Goal: Contribute content: Contribute content

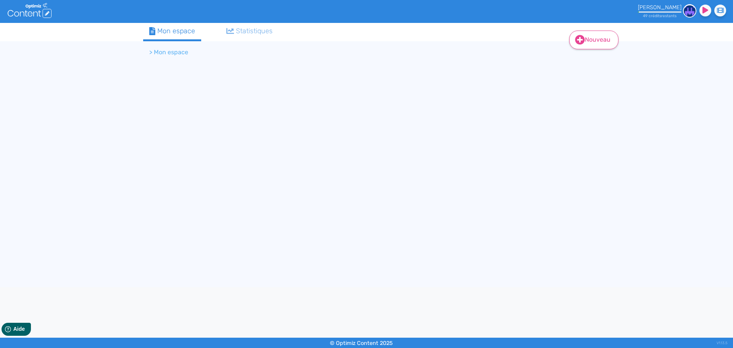
click at [596, 37] on link "Nouveau" at bounding box center [593, 40] width 49 height 19
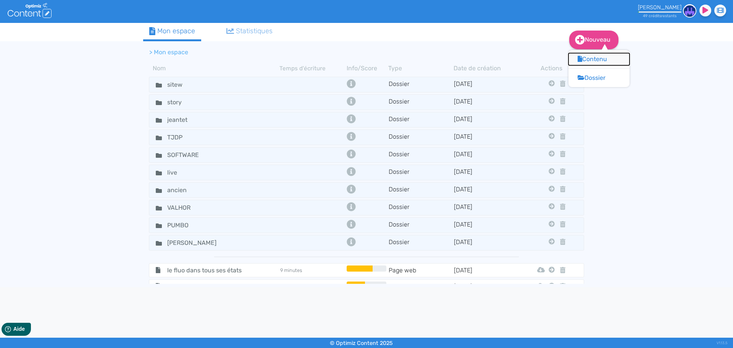
click at [592, 61] on button "Contenu" at bounding box center [599, 59] width 61 height 12
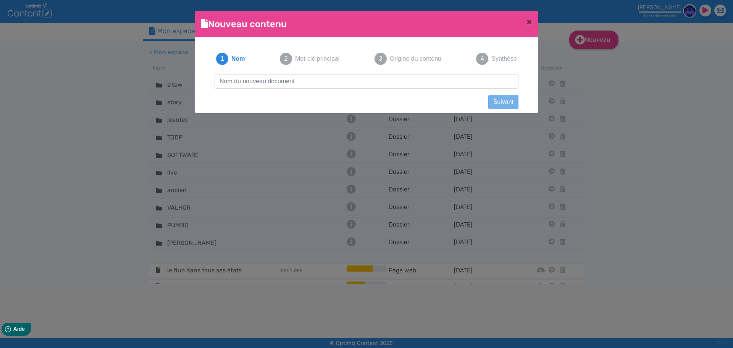
scroll to position [0, 0]
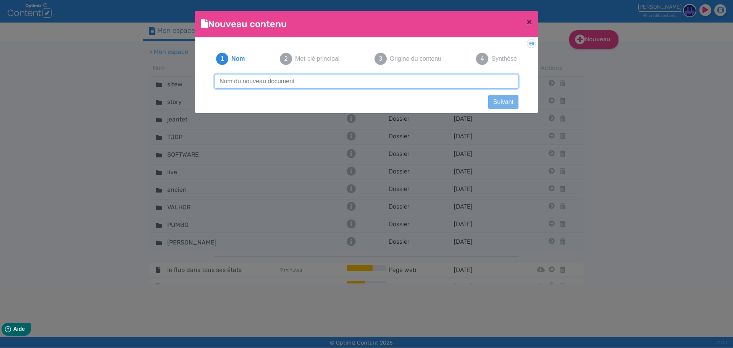
click at [392, 85] on input "text" at bounding box center [367, 81] width 304 height 15
type input "rédiger et mettre en forme"
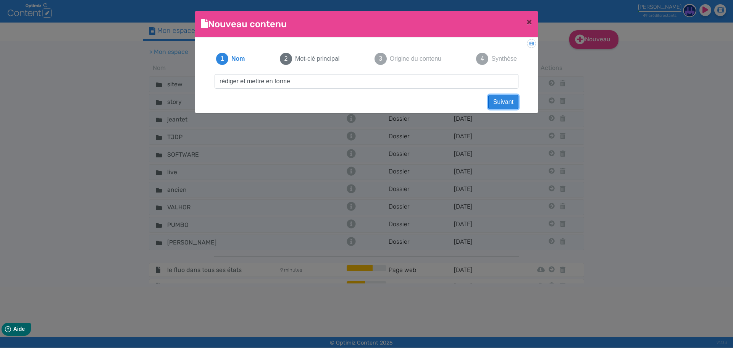
click at [504, 102] on button "Suivant" at bounding box center [503, 102] width 30 height 15
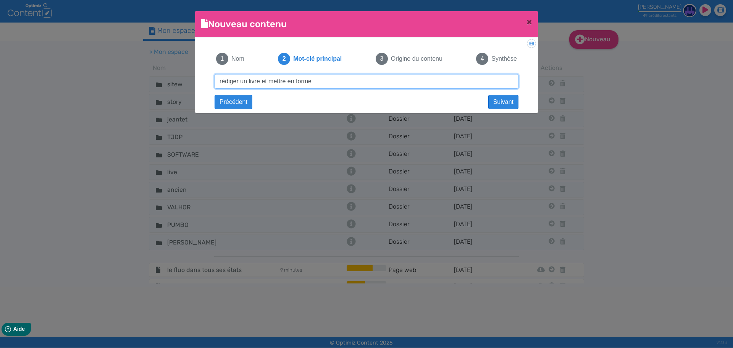
type input "rédiger un livre et mettre en forme"
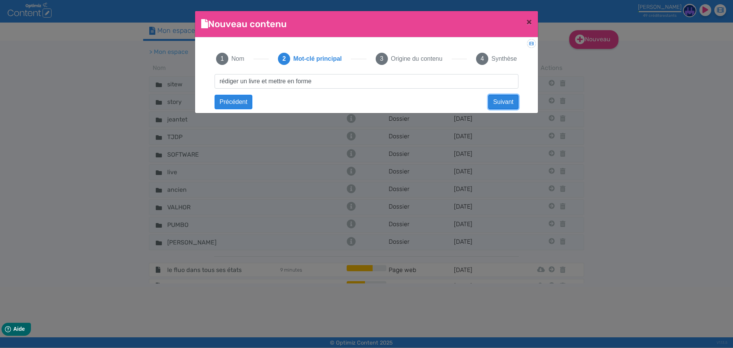
click at [501, 103] on button "Suivant" at bounding box center [503, 102] width 30 height 15
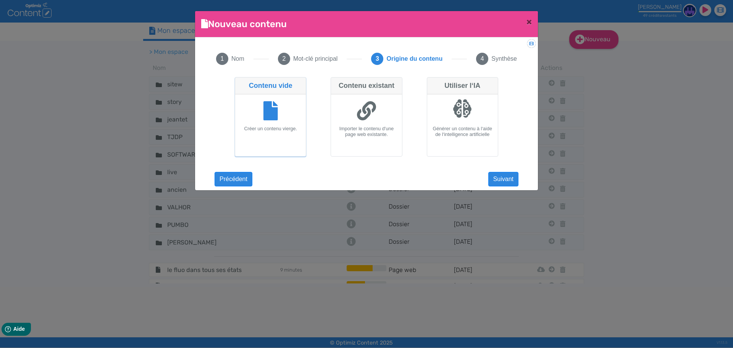
click at [305, 116] on div "Créer un contenu vierge." at bounding box center [270, 125] width 71 height 62
click at [240, 82] on input "Contenu vide Créer un contenu vierge." at bounding box center [237, 79] width 5 height 5
click at [367, 121] on fa-icon at bounding box center [366, 111] width 19 height 21
click at [336, 82] on input "Contenu existant Importer le contenu d'une page web existante." at bounding box center [333, 79] width 5 height 5
radio input "true"
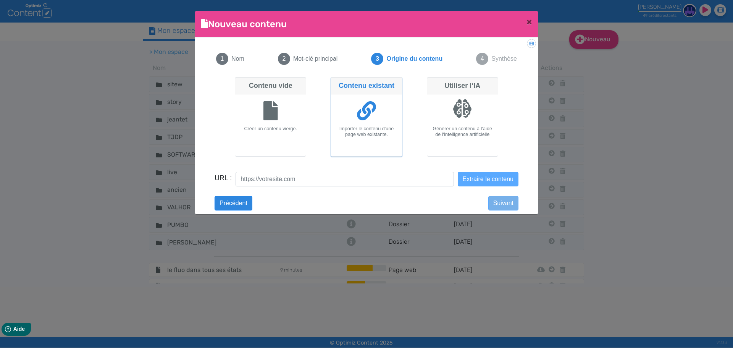
click at [262, 121] on div at bounding box center [270, 111] width 65 height 29
click at [240, 82] on input "Contenu vide Créer un contenu vierge." at bounding box center [237, 79] width 5 height 5
radio input "true"
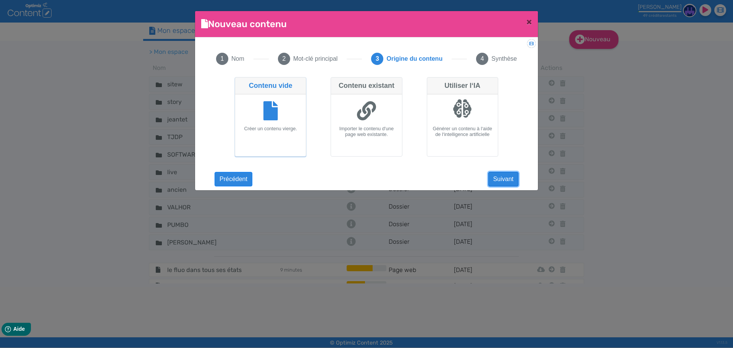
click at [509, 179] on button "Suivant" at bounding box center [503, 179] width 30 height 15
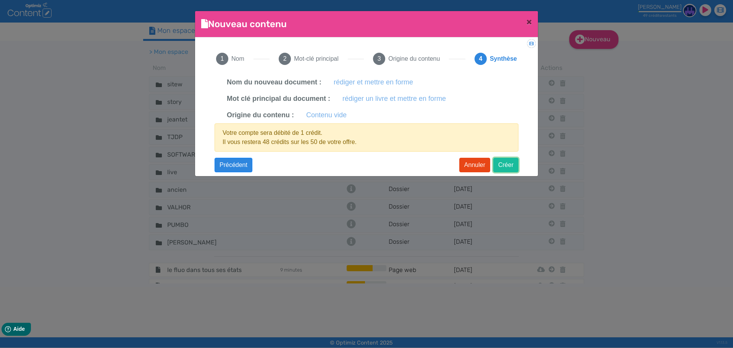
click at [508, 167] on button "Créer" at bounding box center [505, 165] width 25 height 15
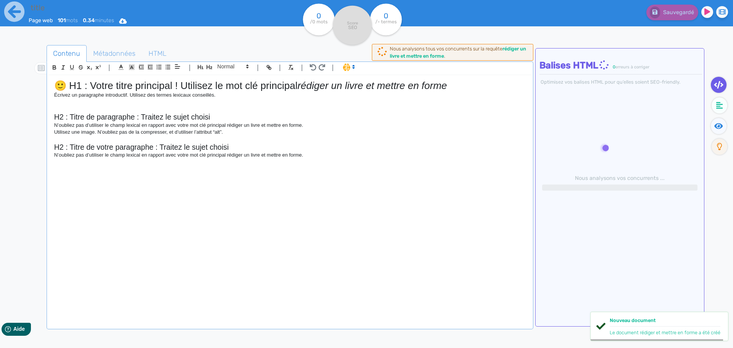
type input "rédiger et mettre en forme"
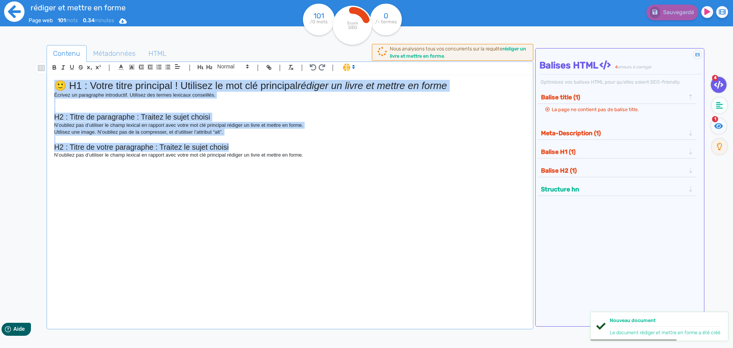
drag, startPoint x: 358, startPoint y: 151, endPoint x: 10, endPoint y: 31, distance: 368.0
click at [10, 31] on div "rédiger et mettre en forme Page web 101 mots 0.34 minutes Html Pdf Word 101 /0 …" at bounding box center [366, 198] width 733 height 396
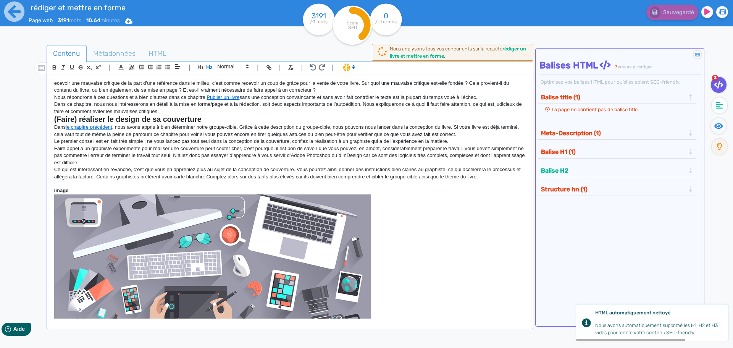
click at [53, 84] on div "ecevoir une mauvaise critique de la part d’une référence dans le milieu, c’est …" at bounding box center [290, 197] width 483 height 244
click at [680, 17] on button "Sauvegarder" at bounding box center [672, 13] width 54 height 16
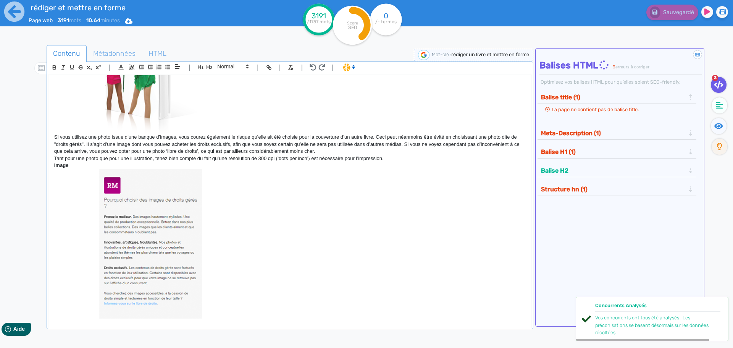
scroll to position [1833, 0]
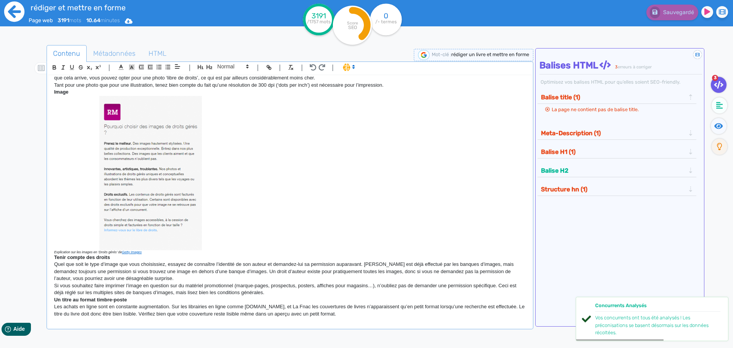
click at [21, 10] on icon at bounding box center [14, 12] width 20 height 20
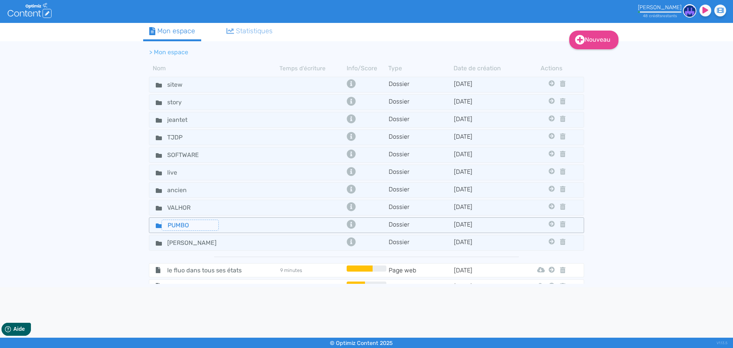
click at [180, 225] on input "PUMBO" at bounding box center [190, 225] width 57 height 11
click at [157, 224] on icon at bounding box center [159, 225] width 6 height 5
click at [157, 226] on icon at bounding box center [159, 225] width 6 height 5
click at [156, 227] on icon at bounding box center [159, 225] width 6 height 5
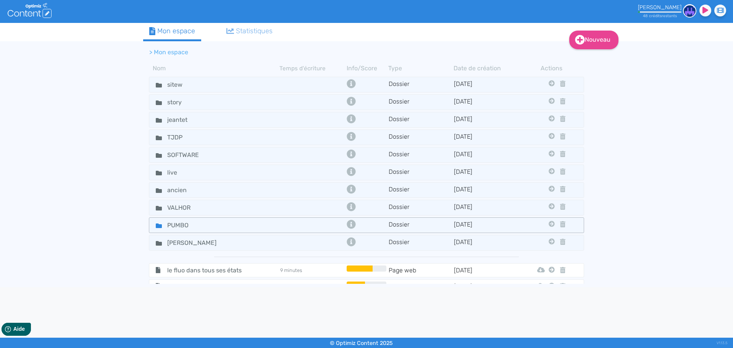
click at [156, 227] on icon at bounding box center [159, 225] width 6 height 5
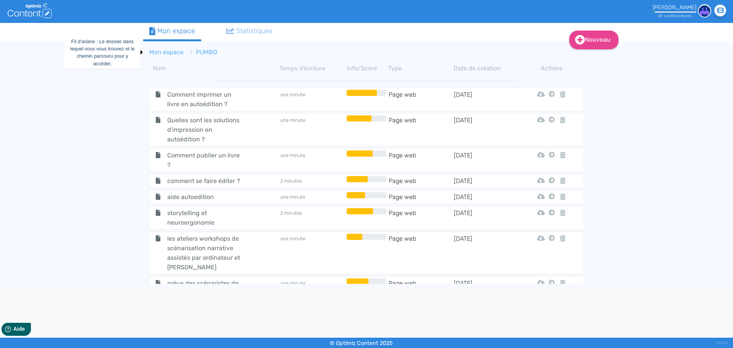
click at [165, 53] on link "Mon espace" at bounding box center [166, 52] width 34 height 7
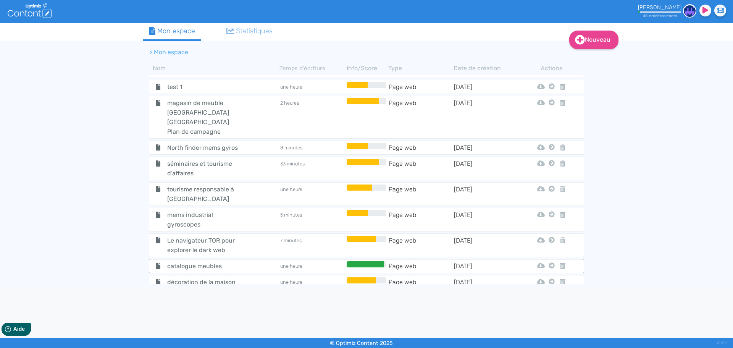
scroll to position [497, 0]
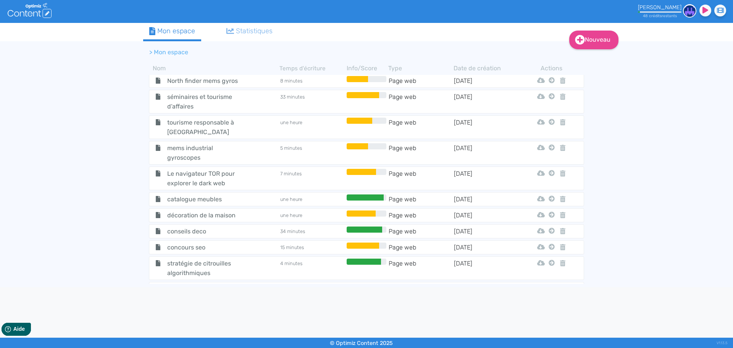
click at [123, 220] on div "Nouveau Contenu Dossier Mon espace Statistiques > Mon espace Nom Temps d'écritu…" at bounding box center [366, 155] width 733 height 264
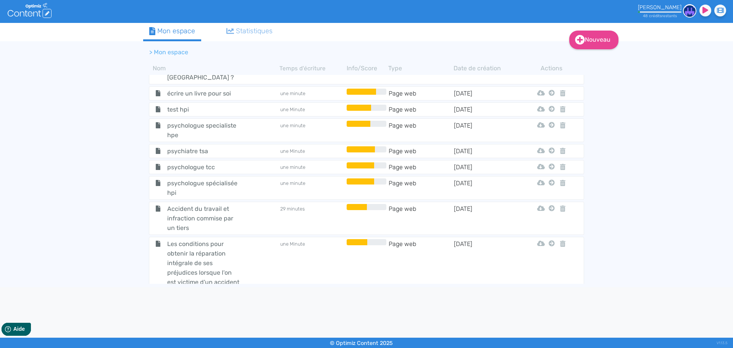
scroll to position [3550, 0]
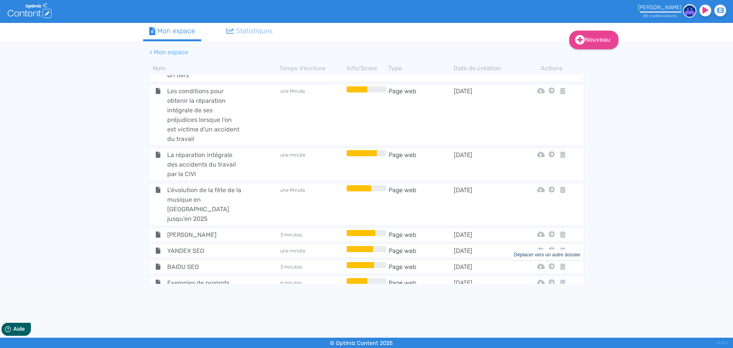
click at [549, 340] on icon at bounding box center [552, 343] width 6 height 6
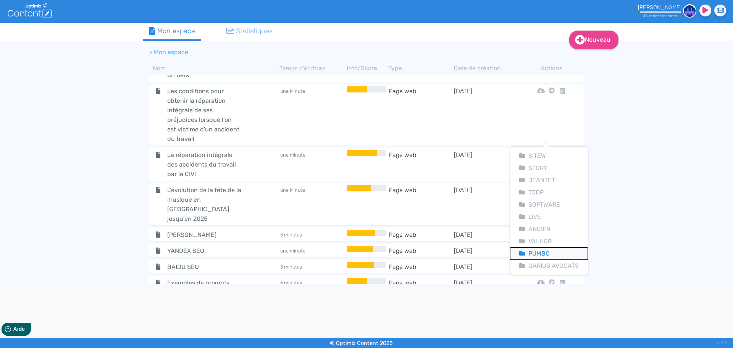
click at [547, 252] on button "Pumbo" at bounding box center [549, 253] width 78 height 12
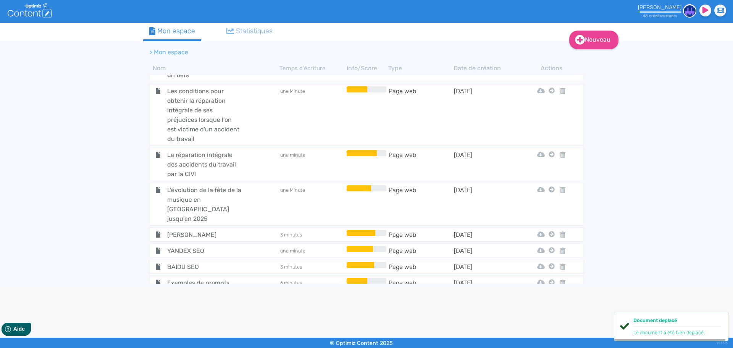
scroll to position [3525, 0]
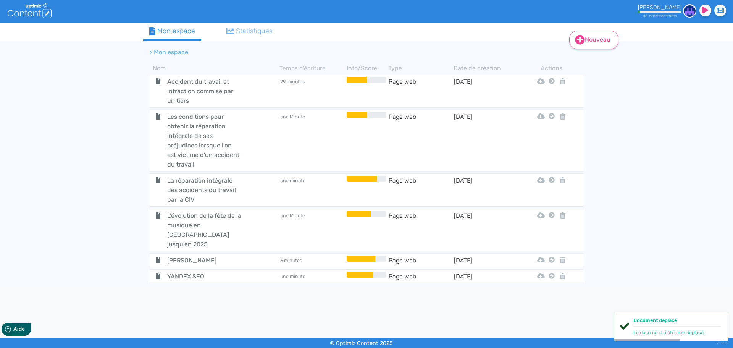
click at [596, 43] on link "Nouveau" at bounding box center [593, 40] width 49 height 19
click at [632, 126] on div "Nouveau Contenu Dossier Mon espace Statistiques > Mon espace Nom Temps d'écritu…" at bounding box center [366, 155] width 733 height 264
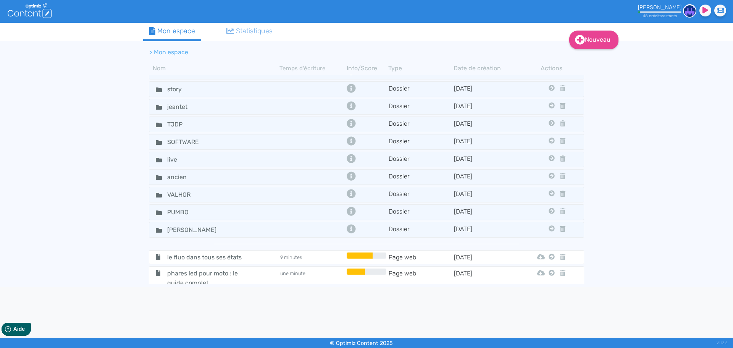
scroll to position [0, 0]
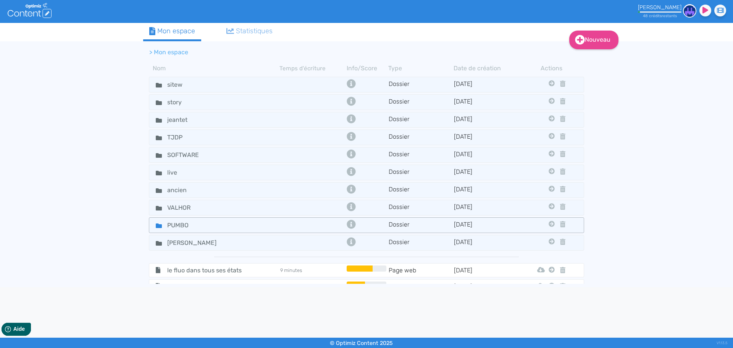
click at [160, 227] on icon at bounding box center [159, 225] width 6 height 5
click at [156, 227] on icon at bounding box center [159, 225] width 6 height 5
click at [156, 226] on icon at bounding box center [159, 225] width 6 height 5
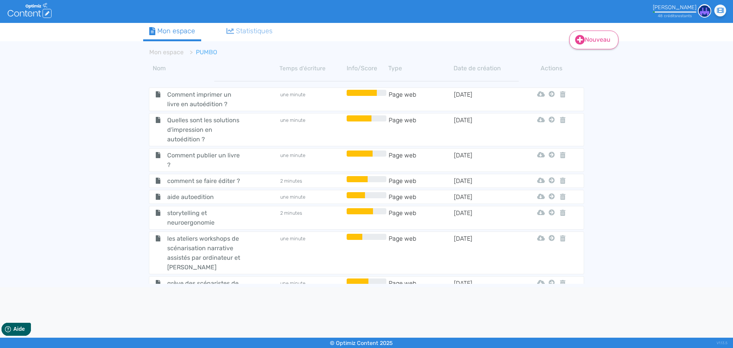
click at [598, 45] on link "Nouveau" at bounding box center [593, 40] width 49 height 19
click at [594, 58] on button "Contenu" at bounding box center [599, 59] width 61 height 12
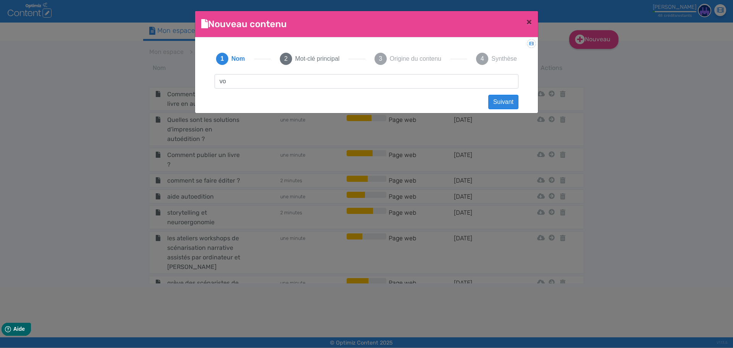
type input "v"
type input "vendre son livre sur son propre site"
click at [513, 107] on button "Suivant" at bounding box center [503, 102] width 30 height 15
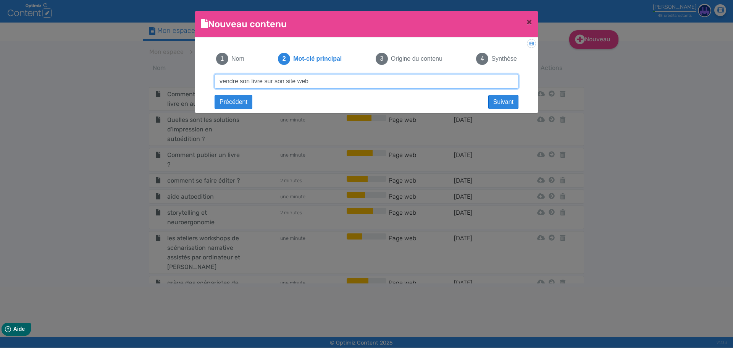
type input "vendre son livre sur son site web"
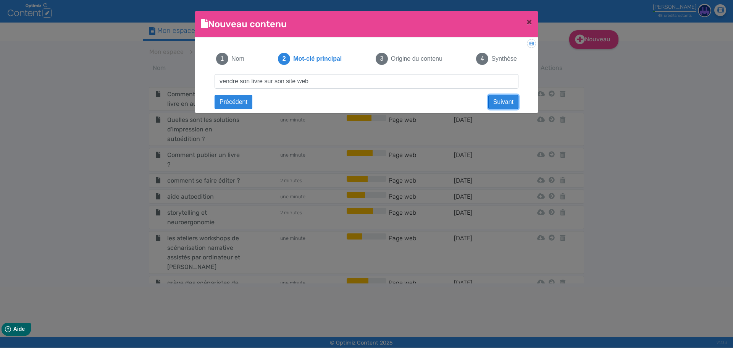
click at [509, 102] on button "Suivant" at bounding box center [503, 102] width 30 height 15
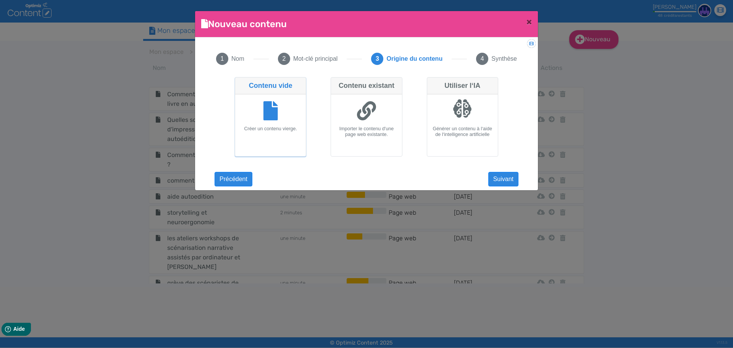
click at [252, 127] on h6 "Créer un contenu vierge." at bounding box center [270, 129] width 65 height 6
click at [240, 82] on input "Contenu vide Créer un contenu vierge." at bounding box center [237, 79] width 5 height 5
click at [509, 178] on button "Suivant" at bounding box center [503, 179] width 30 height 15
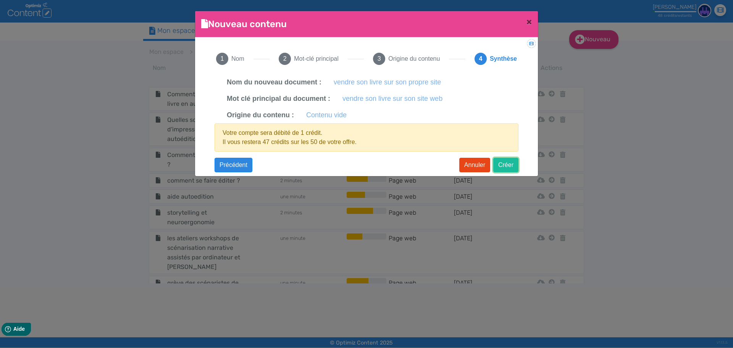
click at [509, 170] on button "Créer" at bounding box center [505, 165] width 25 height 15
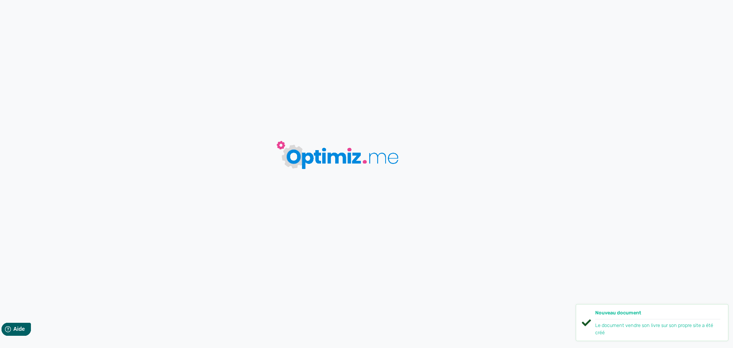
type input "vendre son livre sur son propre site"
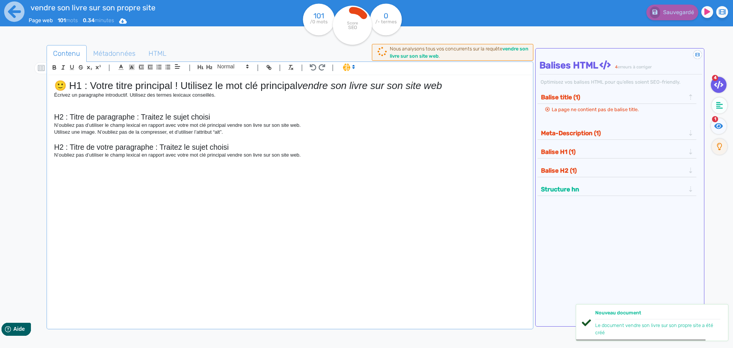
drag, startPoint x: 321, startPoint y: 165, endPoint x: 343, endPoint y: 164, distance: 22.2
click at [321, 164] on div "🙂 H1 : Votre titre principal ! Utilisez le mot clé principal vendre son livre s…" at bounding box center [290, 197] width 483 height 244
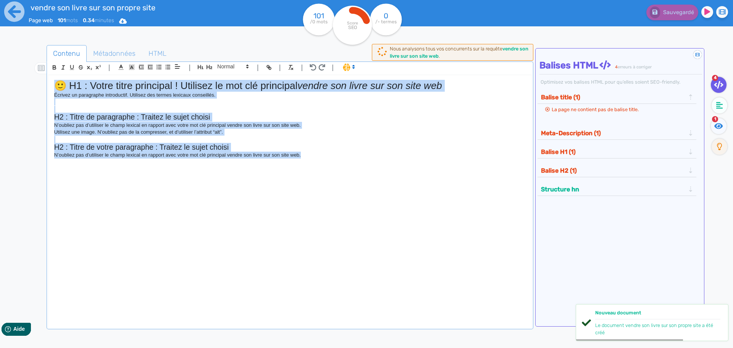
drag, startPoint x: 400, startPoint y: 165, endPoint x: 0, endPoint y: 68, distance: 411.9
click at [0, 68] on div "vendre son livre sur son propre site Page web 101 mots 0.34 minutes Html Pdf Wo…" at bounding box center [366, 198] width 733 height 396
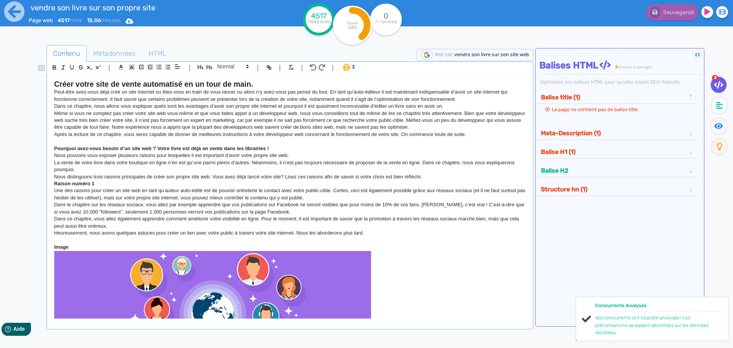
click at [601, 18] on div "Sauvegardé" at bounding box center [586, 11] width 305 height 19
click at [441, 36] on div "Sauvegardé" at bounding box center [586, 18] width 293 height 37
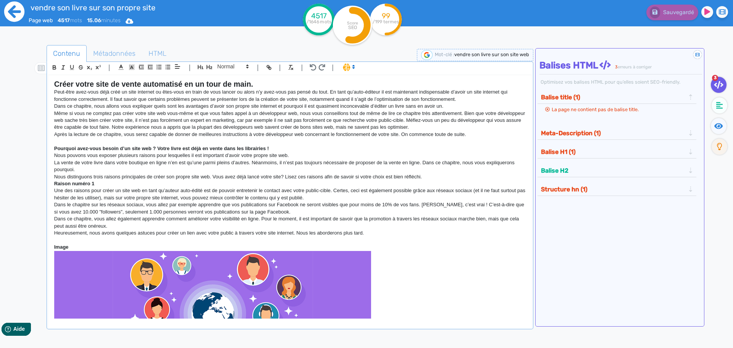
click at [9, 9] on icon at bounding box center [14, 12] width 20 height 20
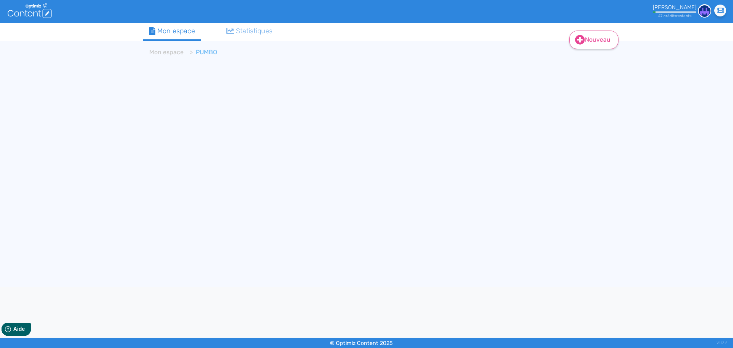
click at [602, 37] on link "Nouveau" at bounding box center [593, 40] width 49 height 19
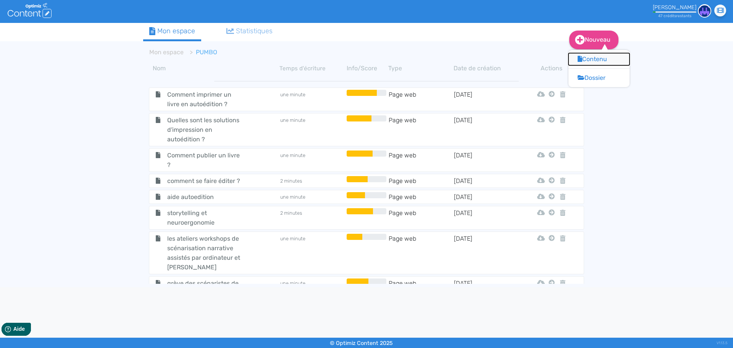
click at [595, 58] on button "Contenu" at bounding box center [599, 59] width 61 height 12
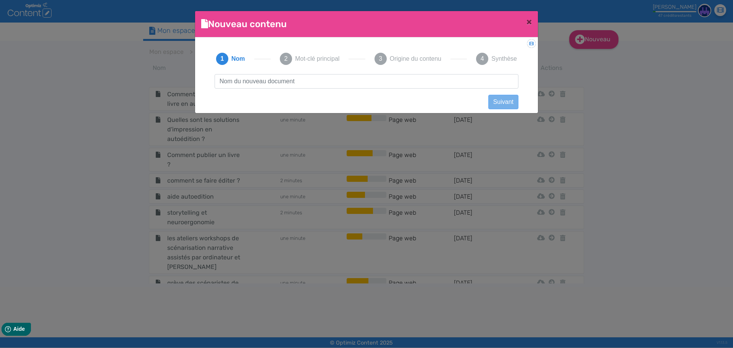
click at [322, 84] on input "text" at bounding box center [367, 81] width 304 height 15
click at [222, 82] on input "atteindre sa cible" at bounding box center [367, 81] width 304 height 15
click at [353, 82] on input "atteindre sa cible" at bounding box center [367, 81] width 304 height 15
type input "atteindre sa cible avec son livre"
drag, startPoint x: 514, startPoint y: 103, endPoint x: 424, endPoint y: 75, distance: 93.9
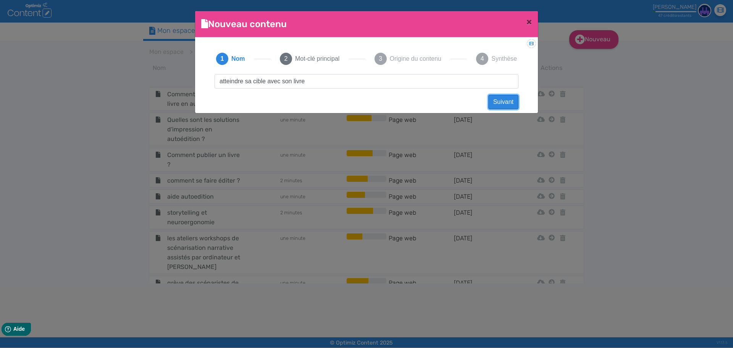
click at [424, 75] on div "atteindre sa cible avec son livre Suivant" at bounding box center [367, 81] width 304 height 15
click at [496, 105] on button "Suivant" at bounding box center [503, 102] width 30 height 15
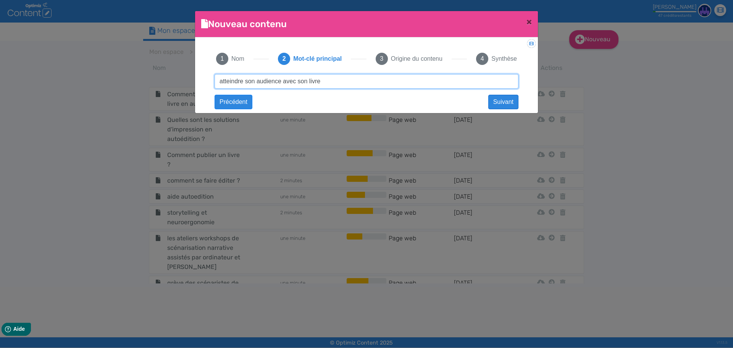
type input "atteindre son audience avec son livre"
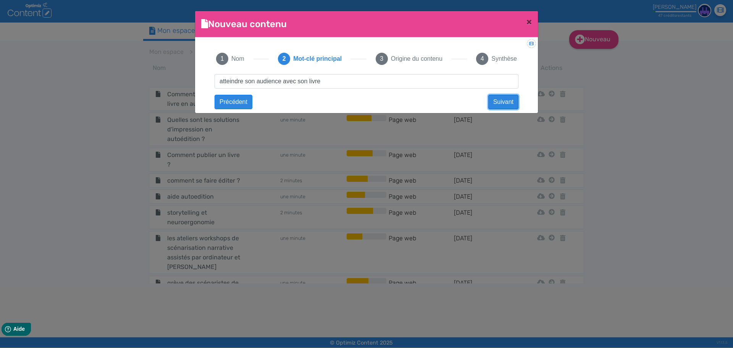
click at [502, 99] on button "Suivant" at bounding box center [503, 102] width 30 height 15
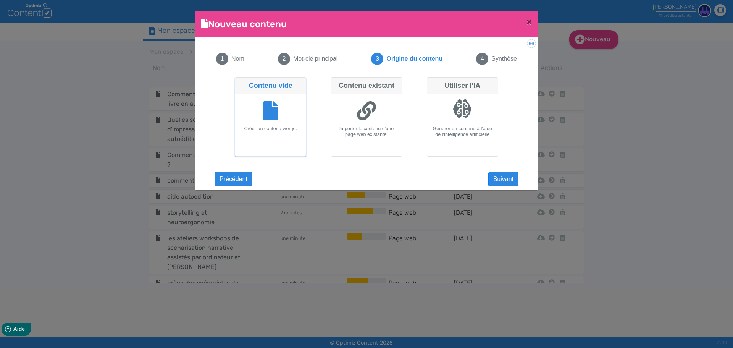
click at [283, 113] on div at bounding box center [270, 111] width 65 height 29
click at [240, 82] on input "Contenu vide Créer un contenu vierge." at bounding box center [237, 79] width 5 height 5
click at [512, 179] on button "Suivant" at bounding box center [503, 179] width 30 height 15
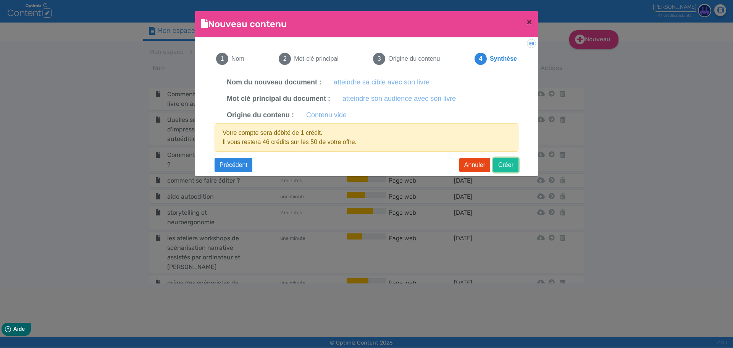
click at [500, 166] on button "Créer" at bounding box center [505, 165] width 25 height 15
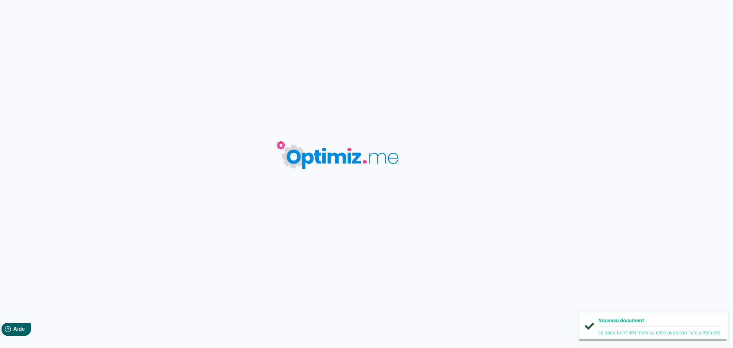
type input "atteindre sa cible avec son livre"
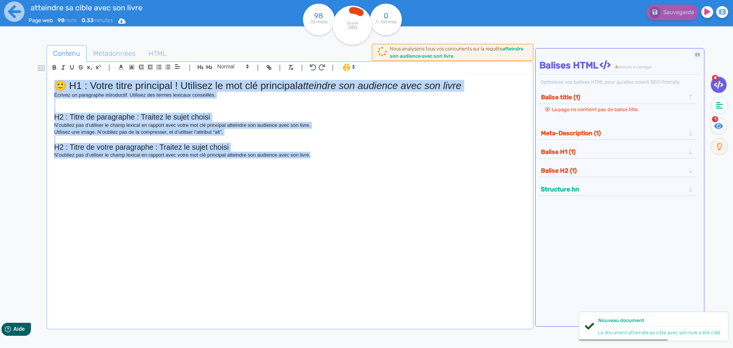
drag, startPoint x: 393, startPoint y: 159, endPoint x: 0, endPoint y: 71, distance: 402.2
click at [0, 71] on div "atteindre sa cible avec son livre Page web 98 mots 0.33 minutes Html Pdf Word 9…" at bounding box center [366, 198] width 733 height 396
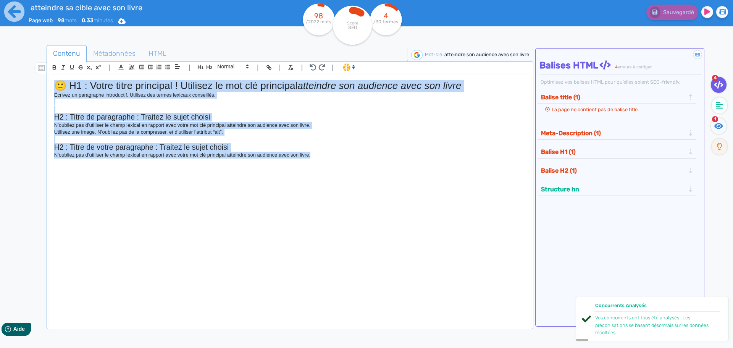
drag, startPoint x: 312, startPoint y: 194, endPoint x: 3, endPoint y: 49, distance: 340.9
click at [3, 49] on div "atteindre sa cible avec son livre Page web 98 mots 0.33 minutes Html Pdf Word 9…" at bounding box center [366, 198] width 733 height 396
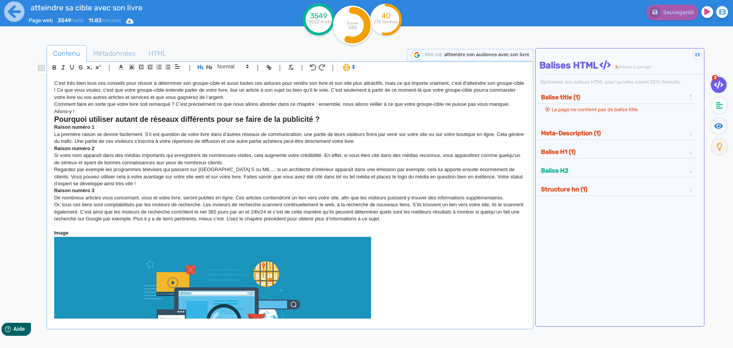
click at [54, 81] on p "C’est très bien tous ces conseils pour réussir à déterminer son groupe-cible et…" at bounding box center [290, 90] width 472 height 21
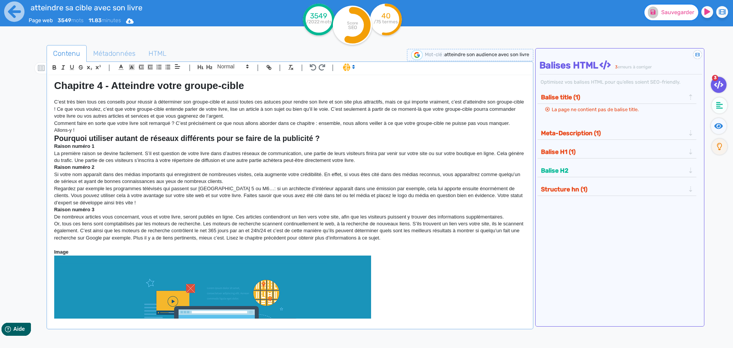
click at [666, 14] on span "Sauvegarder" at bounding box center [678, 12] width 33 height 6
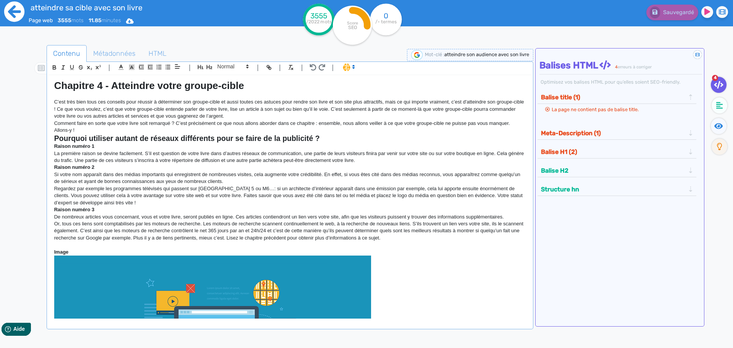
click at [11, 13] on icon at bounding box center [14, 11] width 21 height 21
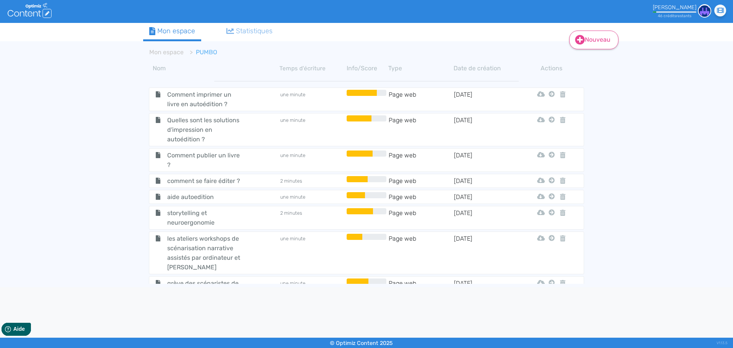
click at [602, 39] on link "Nouveau" at bounding box center [593, 40] width 49 height 19
click at [600, 59] on button "Contenu" at bounding box center [599, 59] width 61 height 12
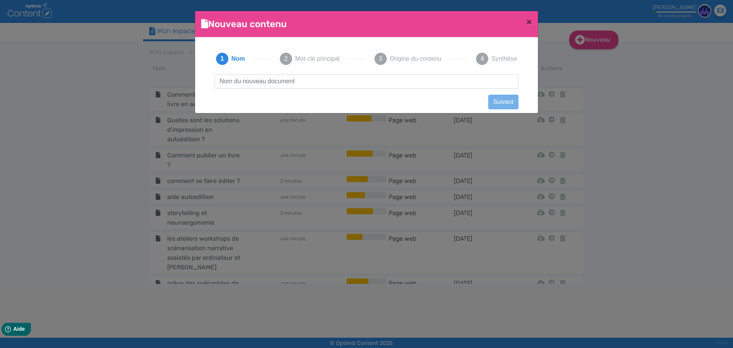
scroll to position [0, 0]
type input "o"
drag, startPoint x: 336, startPoint y: 78, endPoint x: 117, endPoint y: 74, distance: 218.9
click at [117, 74] on ngb-modal-window "Nouveau contenu × Didacticiel: Créer un document 1 Nom 2 Mot-clé principal 3 Or…" at bounding box center [366, 174] width 733 height 348
type input "impression et distribution de son livre"
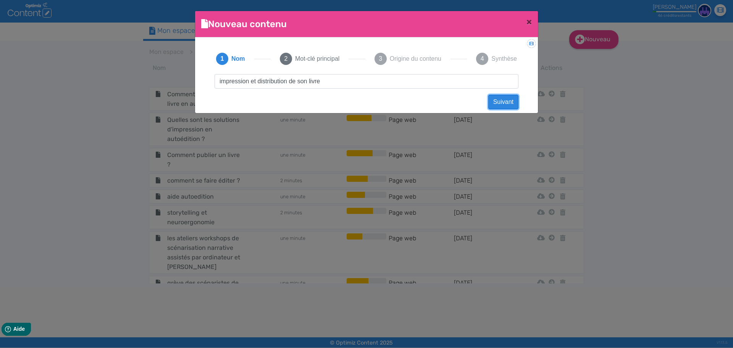
click at [499, 103] on button "Suivant" at bounding box center [503, 102] width 30 height 15
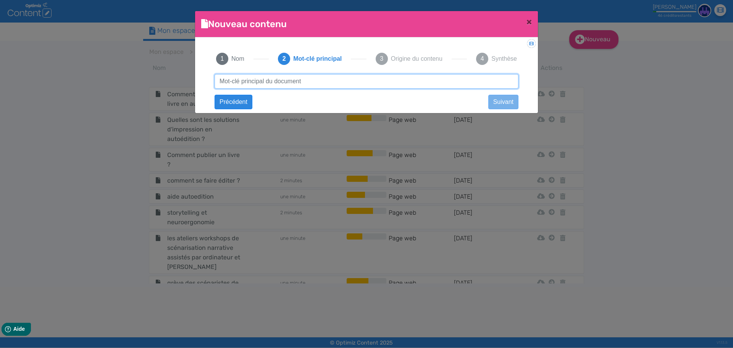
paste input "impression et distribution de son livre"
type input "impression et distribution de son livre"
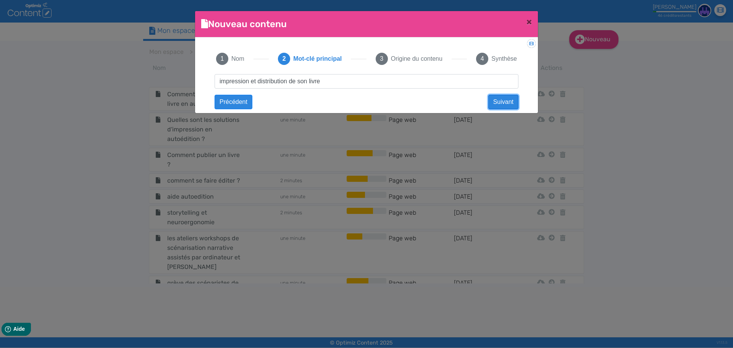
click at [504, 104] on button "Suivant" at bounding box center [503, 102] width 30 height 15
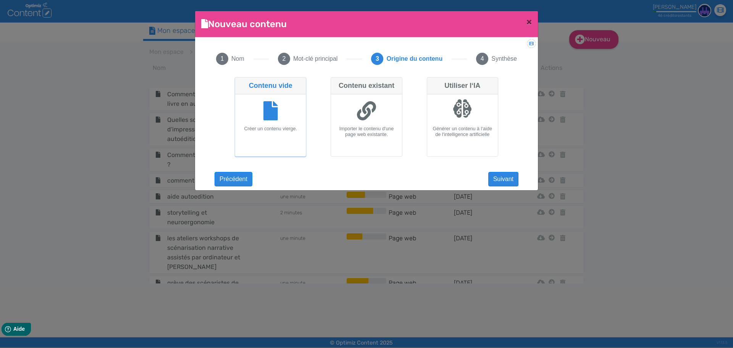
click at [283, 117] on div at bounding box center [270, 111] width 65 height 29
click at [240, 82] on input "Contenu vide Créer un contenu vierge." at bounding box center [237, 79] width 5 height 5
click at [504, 178] on button "Suivant" at bounding box center [503, 179] width 30 height 15
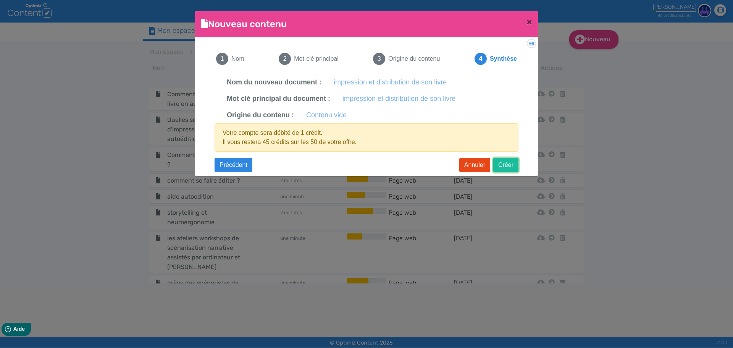
click at [503, 166] on button "Créer" at bounding box center [505, 165] width 25 height 15
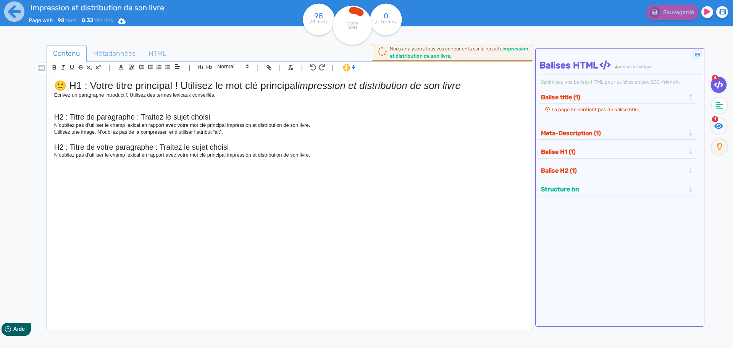
drag, startPoint x: 395, startPoint y: 126, endPoint x: 322, endPoint y: 128, distance: 73.8
click at [322, 128] on p "N’oubliez pas d’utiliser le champ lexical en rapport avec votre mot clé princip…" at bounding box center [290, 125] width 472 height 7
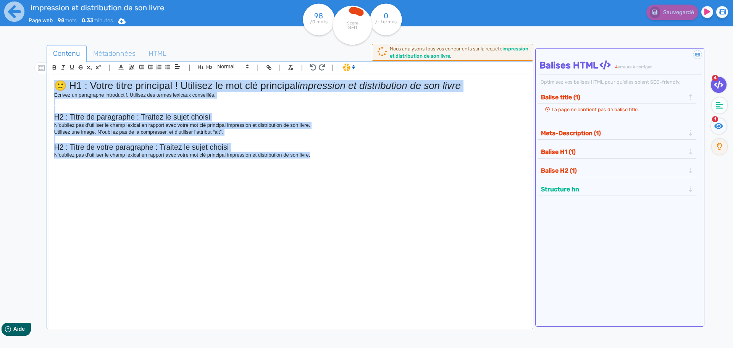
drag, startPoint x: 333, startPoint y: 180, endPoint x: 0, endPoint y: 27, distance: 365.7
click at [0, 27] on div "impression et distribution de son livre Page web 98 mots 0.33 minutes Html Pdf …" at bounding box center [366, 198] width 733 height 396
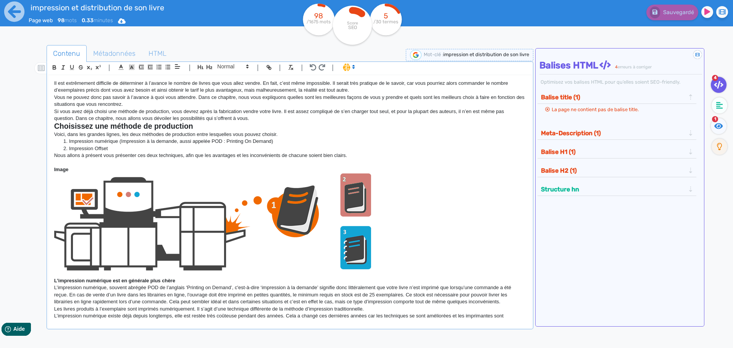
click at [53, 81] on div "Il est extrêmement difficile de déterminer à l’avance le nombre de livres que v…" at bounding box center [290, 197] width 483 height 244
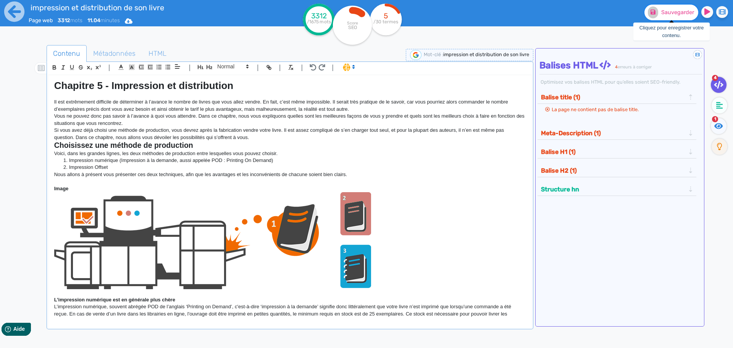
click at [672, 14] on span "Sauvegarder" at bounding box center [678, 12] width 33 height 6
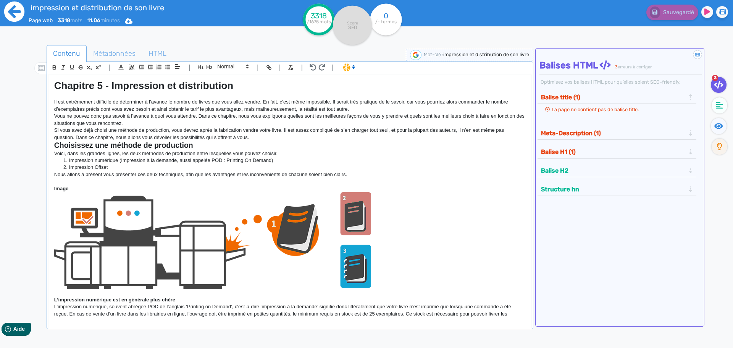
click at [13, 12] on icon at bounding box center [14, 11] width 21 height 21
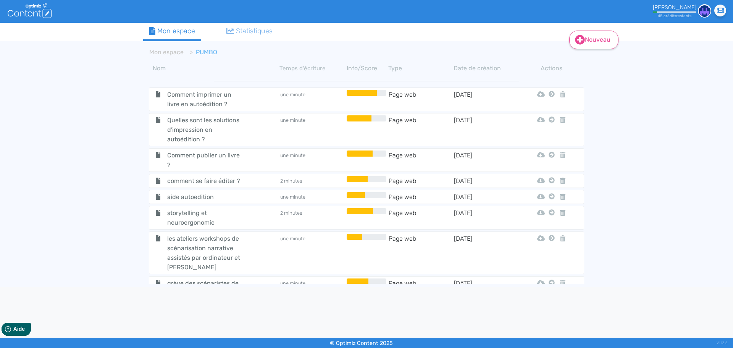
click at [600, 42] on link "Nouveau" at bounding box center [593, 40] width 49 height 19
click at [599, 61] on button "Contenu" at bounding box center [599, 59] width 61 height 12
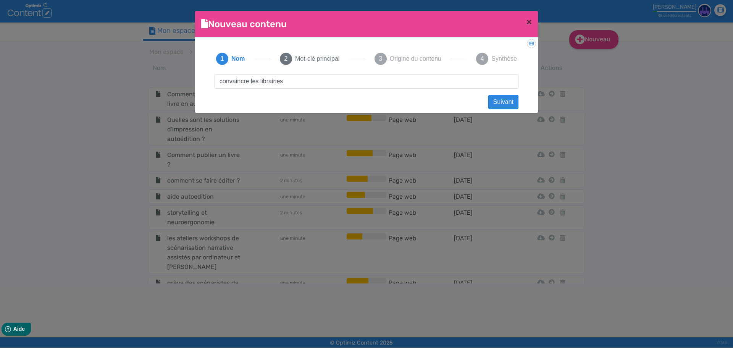
drag, startPoint x: 286, startPoint y: 83, endPoint x: 90, endPoint y: 81, distance: 195.6
click at [90, 81] on ngb-modal-window "Nouveau contenu × Didacticiel: Créer un document 1 Nom 2 Mot-clé principal 3 Or…" at bounding box center [366, 174] width 733 height 348
type input "convaincre les librairies"
click at [492, 104] on button "Suivant" at bounding box center [503, 102] width 30 height 15
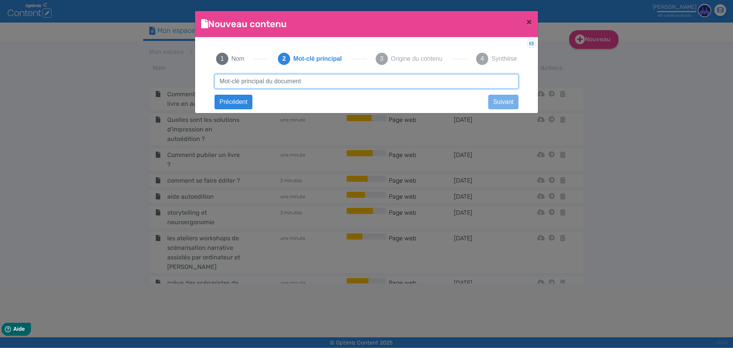
paste input "convaincre les librairies"
type input "convaincre les librairies"
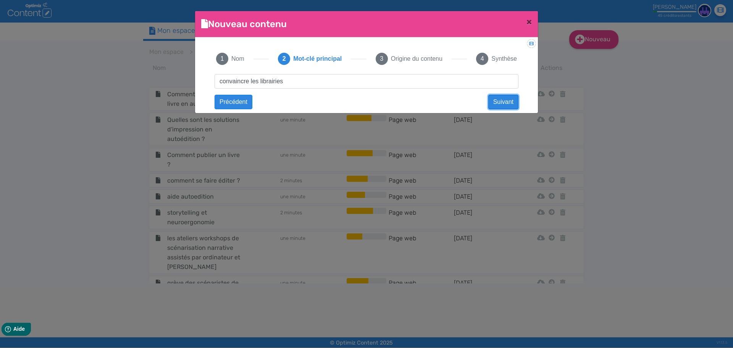
click at [497, 107] on button "Suivant" at bounding box center [503, 102] width 30 height 15
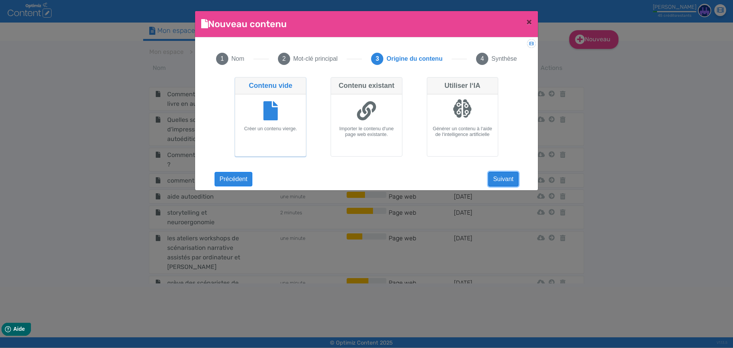
click at [508, 180] on button "Suivant" at bounding box center [503, 179] width 30 height 15
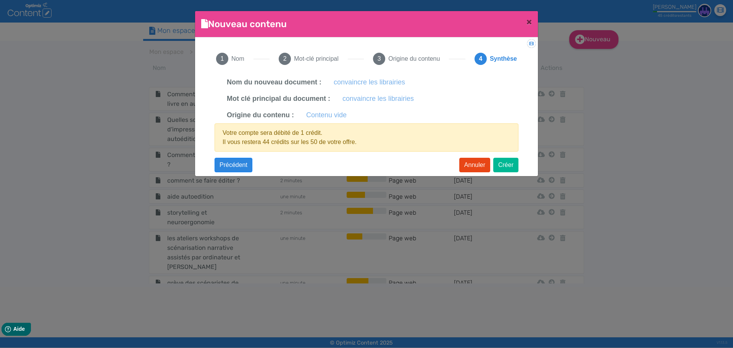
click at [522, 167] on div "Didacticiel: Créer un document 1 Nom 2 Mot-clé principal 3 Origine du contenu 4…" at bounding box center [366, 104] width 343 height 134
click at [510, 165] on button "Créer" at bounding box center [505, 165] width 25 height 15
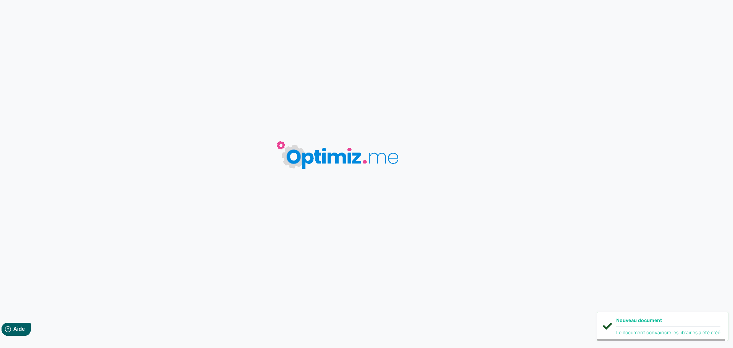
type input "convaincre les librairies"
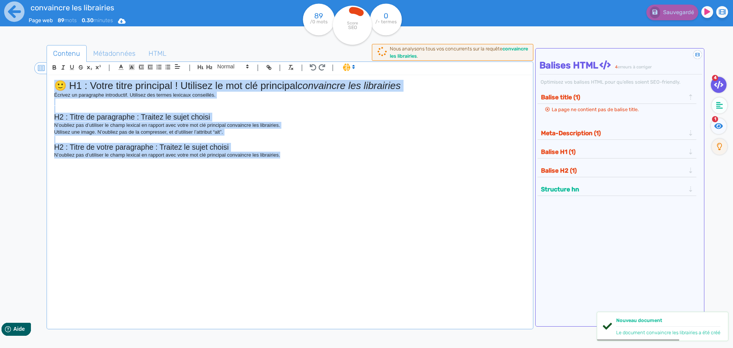
drag, startPoint x: 327, startPoint y: 167, endPoint x: 35, endPoint y: 66, distance: 309.0
click at [48, 66] on section "| | H3 H4 H5 H6 Normal | | | | 🙂 H1 : Votre titre principal ! Utilisez le mot c…" at bounding box center [290, 190] width 484 height 257
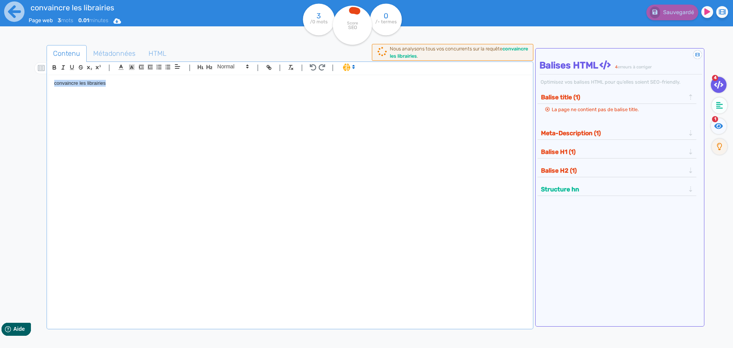
drag, startPoint x: 187, startPoint y: 81, endPoint x: 0, endPoint y: 83, distance: 187.2
click at [0, 83] on div "convaincre les librairies Page web 3 mots 0.01 minutes Html Pdf Word 3 /0 mots …" at bounding box center [366, 198] width 733 height 396
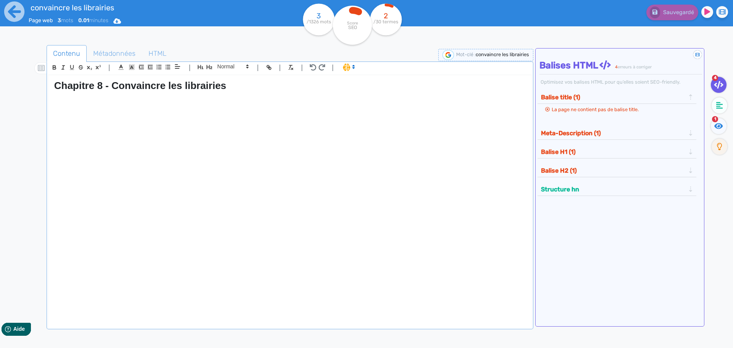
click at [364, 169] on div "Chapitre 8 - Convaincre les librairies" at bounding box center [290, 197] width 483 height 244
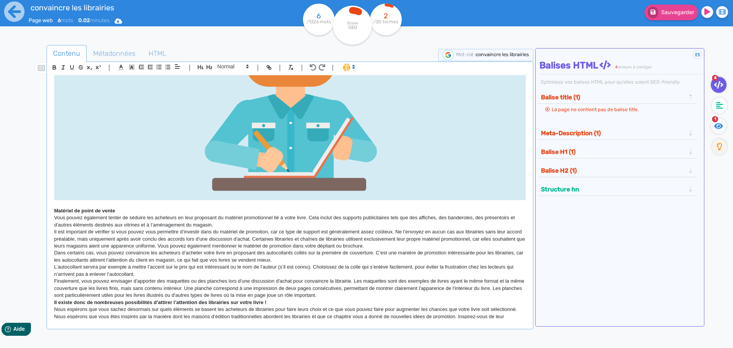
scroll to position [2895, 0]
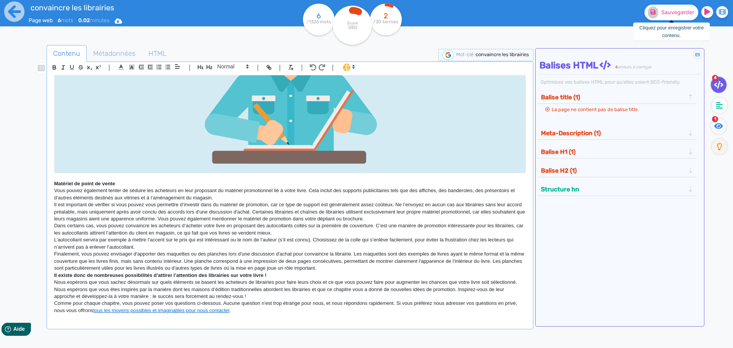
click at [659, 18] on button "Sauvegarder" at bounding box center [672, 13] width 54 height 16
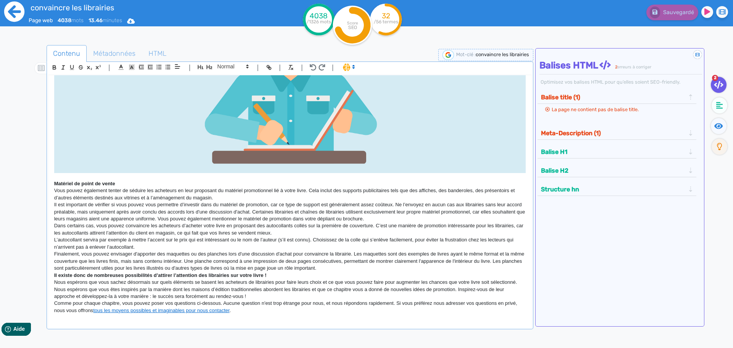
click at [22, 14] on icon at bounding box center [14, 12] width 20 height 20
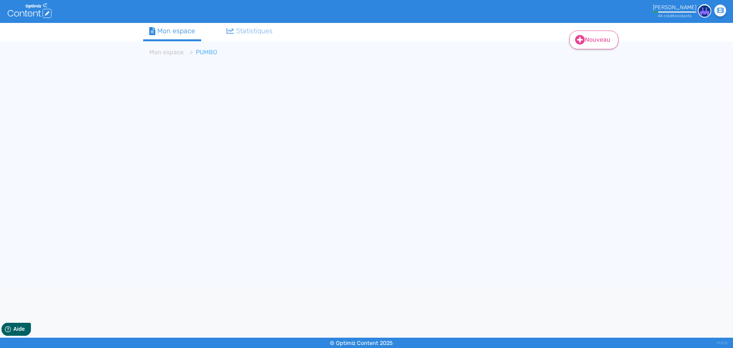
click at [597, 38] on link "Nouveau" at bounding box center [593, 40] width 49 height 19
click at [596, 61] on button "Contenu" at bounding box center [599, 59] width 61 height 12
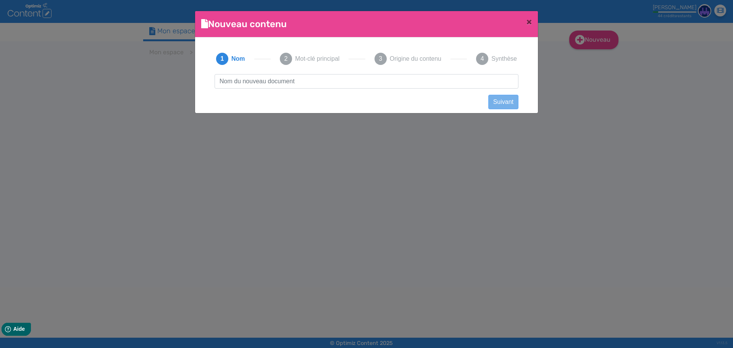
scroll to position [0, 0]
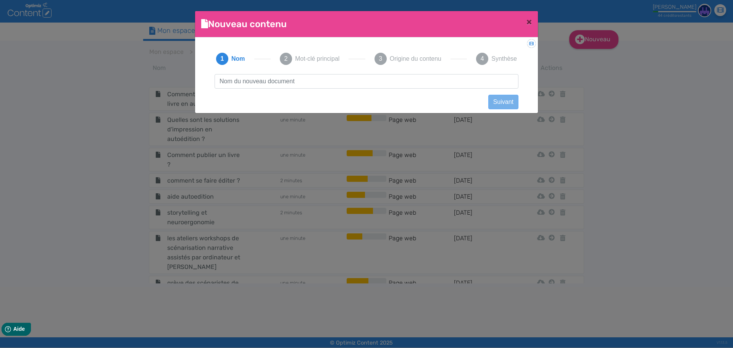
click at [391, 81] on input "text" at bounding box center [367, 81] width 304 height 15
type input "Organiser une présentation de votre livre"
drag, startPoint x: 498, startPoint y: 102, endPoint x: 225, endPoint y: 91, distance: 273.3
click at [225, 91] on div "Organiser une présentation de votre livre Suivant Précédent Suivant Contenu vid…" at bounding box center [366, 88] width 319 height 28
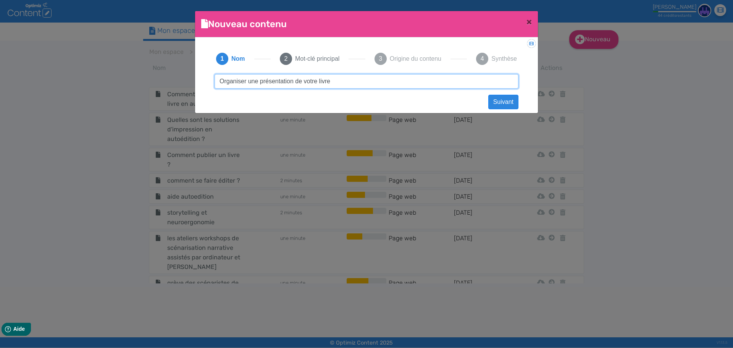
click at [266, 84] on input "Organiser une présentation de votre livre" at bounding box center [367, 81] width 304 height 15
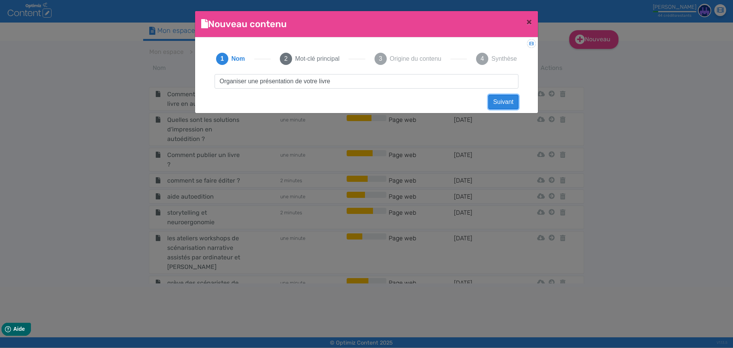
click at [508, 104] on button "Suivant" at bounding box center [503, 102] width 30 height 15
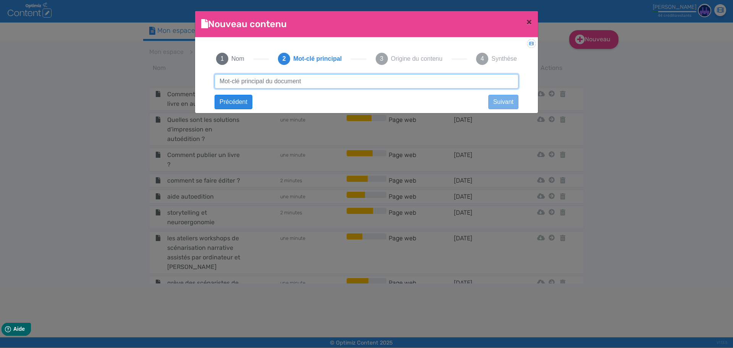
paste input "Organiser une présentation de votre livre"
drag, startPoint x: 249, startPoint y: 83, endPoint x: 384, endPoint y: 83, distance: 134.8
click at [384, 83] on input "Organiser une présentation de votre livre" at bounding box center [367, 81] width 304 height 15
type input "Organiser un évènement pour présenter votre livre"
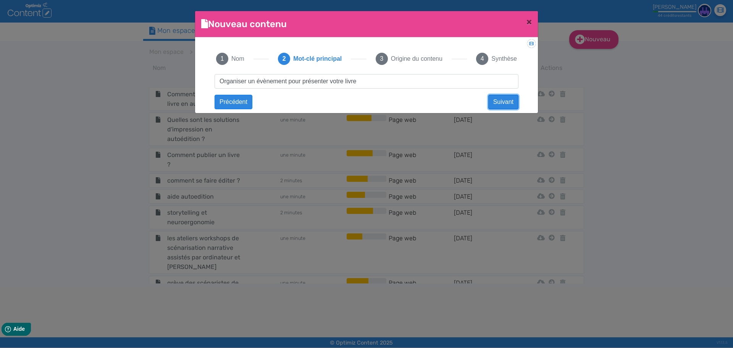
click at [500, 101] on button "Suivant" at bounding box center [503, 102] width 30 height 15
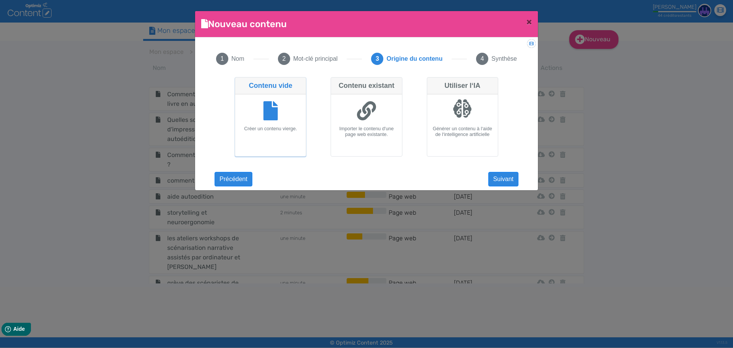
click at [267, 106] on icon at bounding box center [271, 110] width 15 height 19
click at [240, 82] on input "Contenu vide Créer un contenu vierge." at bounding box center [237, 79] width 5 height 5
click at [268, 125] on div at bounding box center [270, 111] width 65 height 29
click at [240, 82] on input "Contenu vide Créer un contenu vierge." at bounding box center [237, 79] width 5 height 5
click at [496, 182] on button "Suivant" at bounding box center [503, 179] width 30 height 15
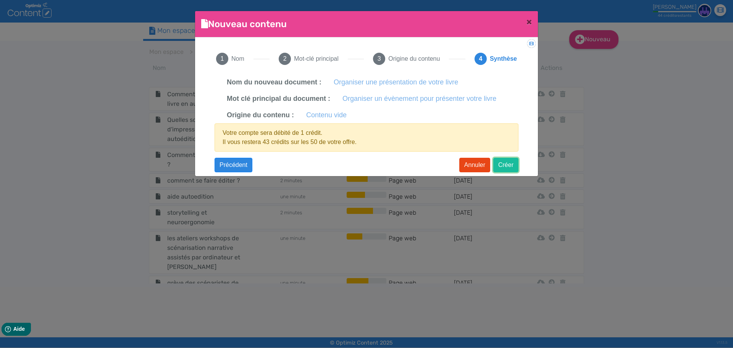
click at [513, 165] on button "Créer" at bounding box center [505, 165] width 25 height 15
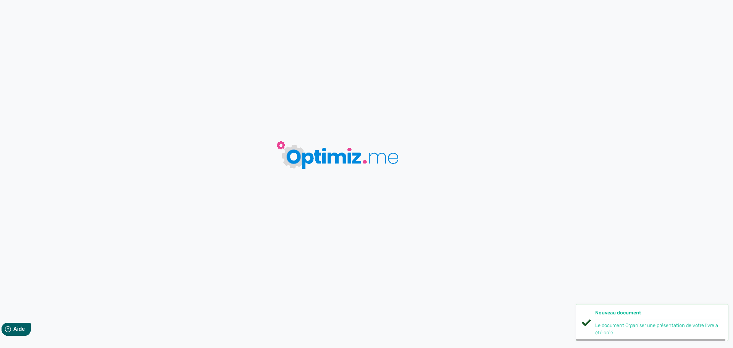
type input "Organiser une présentation de votre livre"
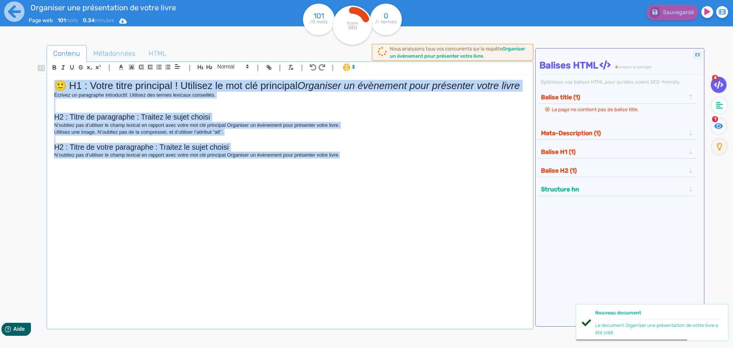
drag, startPoint x: 364, startPoint y: 167, endPoint x: 15, endPoint y: 55, distance: 366.5
click at [15, 55] on div "Organiser une présentation de votre livre Page web 101 mots 0.34 minutes Html P…" at bounding box center [366, 198] width 733 height 396
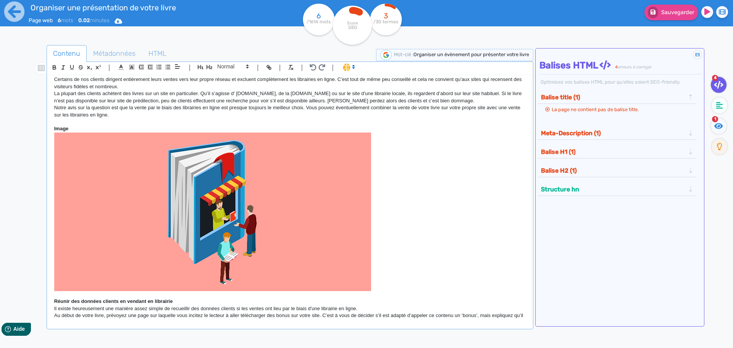
scroll to position [1715, 0]
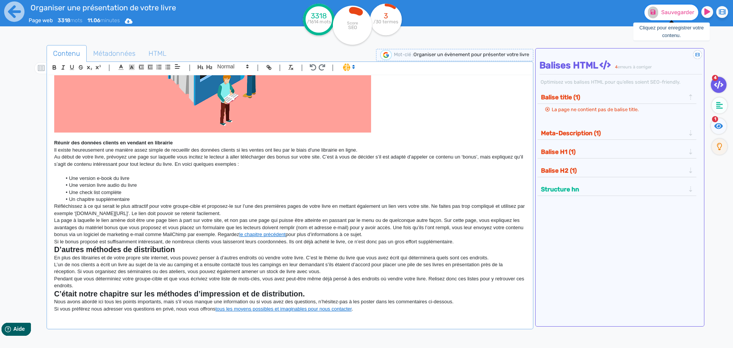
click at [679, 8] on button "Sauvegarder" at bounding box center [672, 13] width 54 height 16
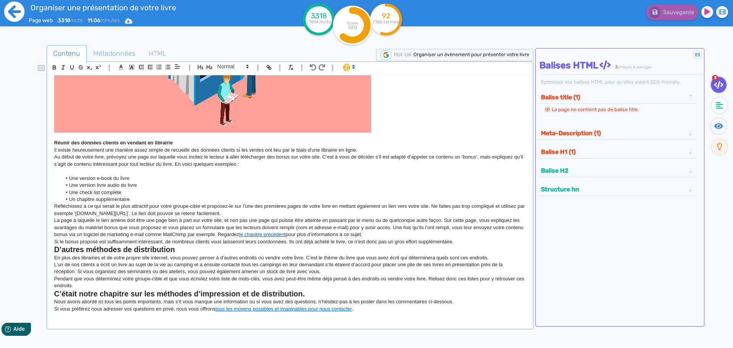
click at [19, 13] on icon at bounding box center [14, 11] width 21 height 21
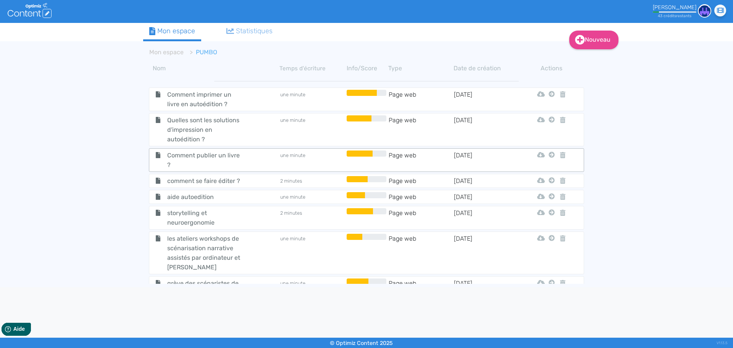
scroll to position [153, 0]
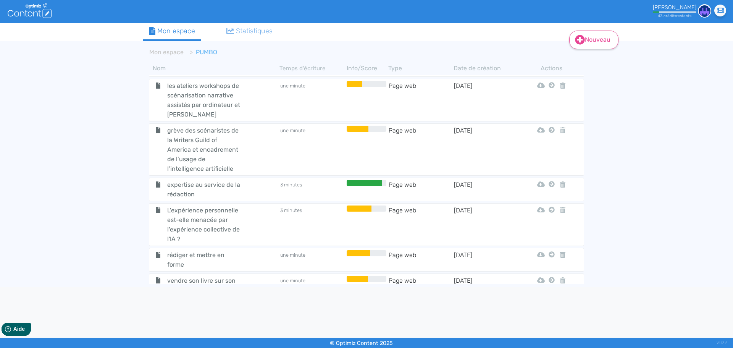
click at [596, 37] on link "Nouveau" at bounding box center [593, 40] width 49 height 19
click at [597, 56] on button "Contenu" at bounding box center [599, 59] width 61 height 12
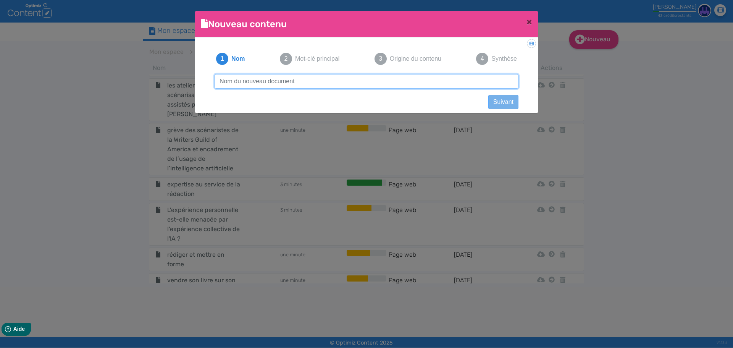
click at [290, 84] on input "text" at bounding box center [367, 81] width 304 height 15
click at [243, 80] on input "identifierla cible de votre livre" at bounding box center [367, 81] width 304 height 15
drag, startPoint x: 333, startPoint y: 82, endPoint x: 75, endPoint y: 85, distance: 257.4
click at [75, 85] on ngb-modal-window "Nouveau contenu × Didacticiel: Créer un document 1 Nom 2 Mot-clé principal 3 Or…" at bounding box center [366, 174] width 733 height 348
type input "identifier la cible de votre livre"
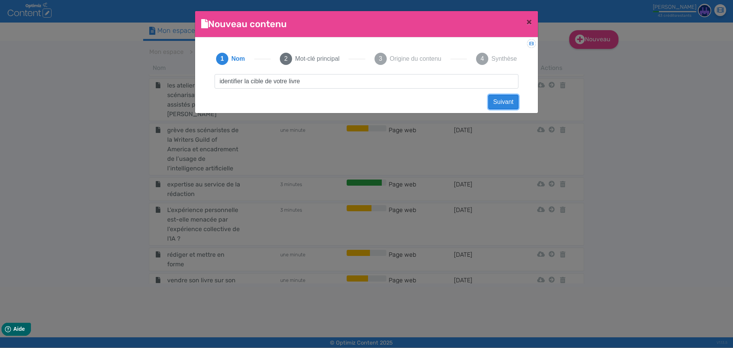
click at [506, 101] on button "Suivant" at bounding box center [503, 102] width 30 height 15
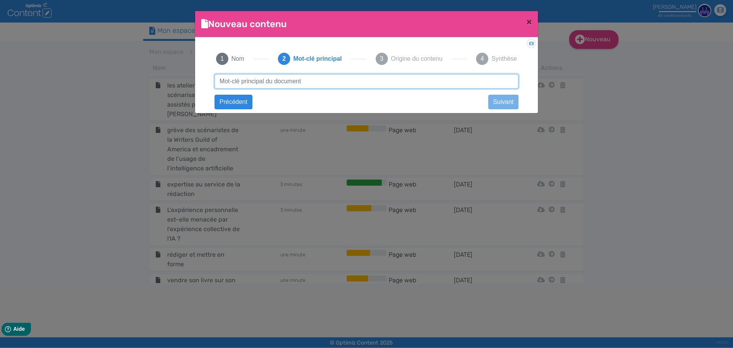
paste input "identifier la cible de votre livre"
type input "identifier la cible de votre livre"
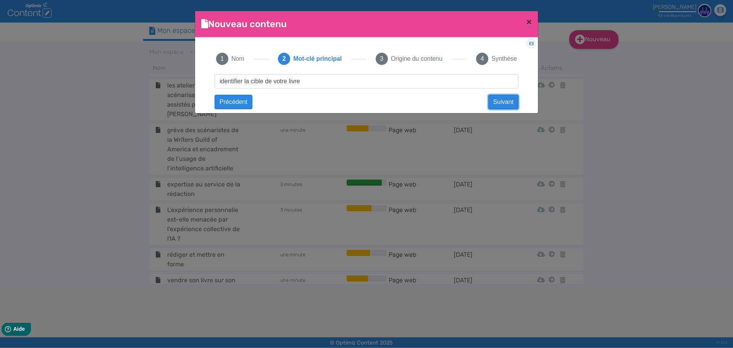
click at [491, 101] on button "Suivant" at bounding box center [503, 102] width 30 height 15
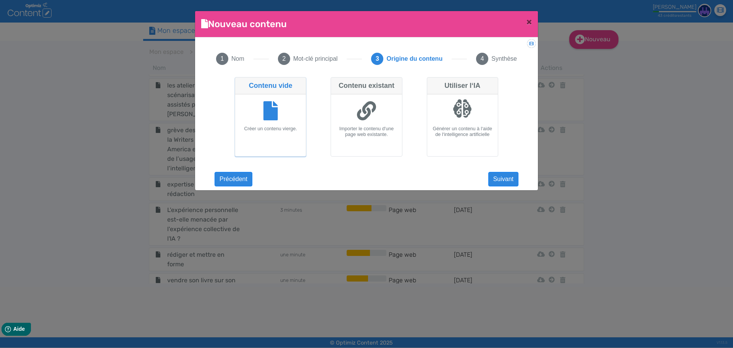
drag, startPoint x: 260, startPoint y: 120, endPoint x: 356, endPoint y: 128, distance: 96.2
click at [261, 119] on div at bounding box center [270, 111] width 65 height 29
click at [240, 82] on input "Contenu vide Créer un contenu vierge." at bounding box center [237, 79] width 5 height 5
click at [505, 181] on button "Suivant" at bounding box center [503, 179] width 30 height 15
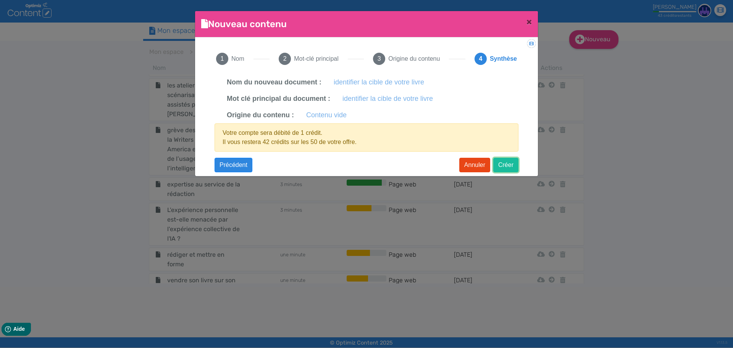
click at [500, 163] on button "Créer" at bounding box center [505, 165] width 25 height 15
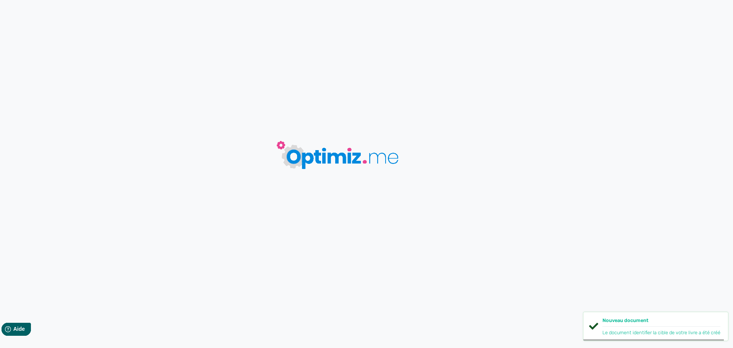
type input "identifier la cible de votre livre"
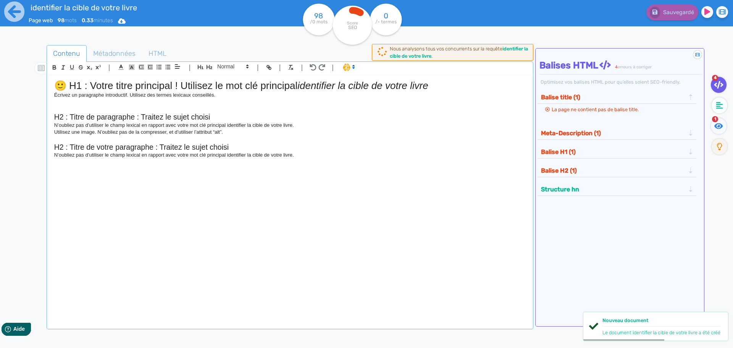
click at [323, 159] on div "🙂 H1 : Votre titre principal ! Utilisez le mot clé principal identifier la cibl…" at bounding box center [290, 197] width 483 height 244
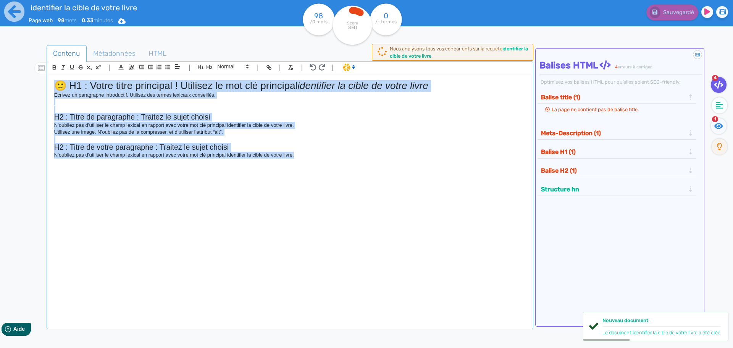
drag, startPoint x: 323, startPoint y: 159, endPoint x: 23, endPoint y: 53, distance: 318.4
click at [23, 53] on div "Contenu Métadonnées HTML | | H3 H4 H5 H6 Normal | | | | 🙂 H1 : Votre titre prin…" at bounding box center [377, 219] width 711 height 353
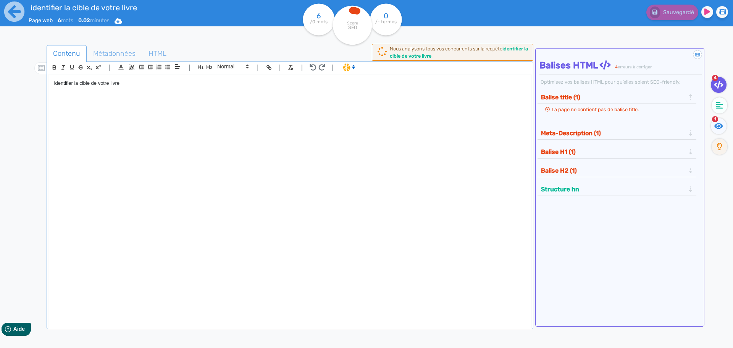
click at [52, 83] on div "identifier la cible de votre livre" at bounding box center [290, 197] width 483 height 244
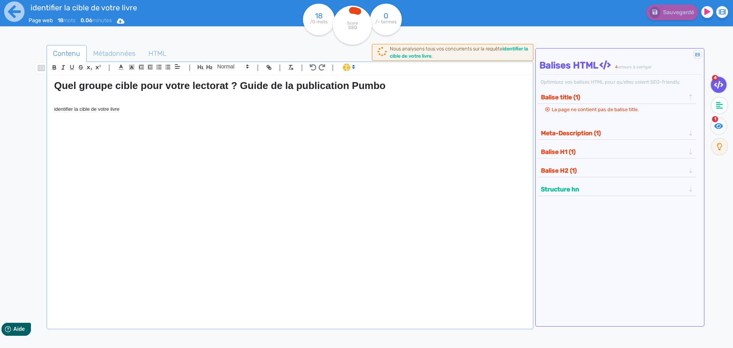
click at [280, 160] on div "Quel groupe cible pour votre lectorat ? Guide de la publication Pumbo identifie…" at bounding box center [290, 197] width 483 height 244
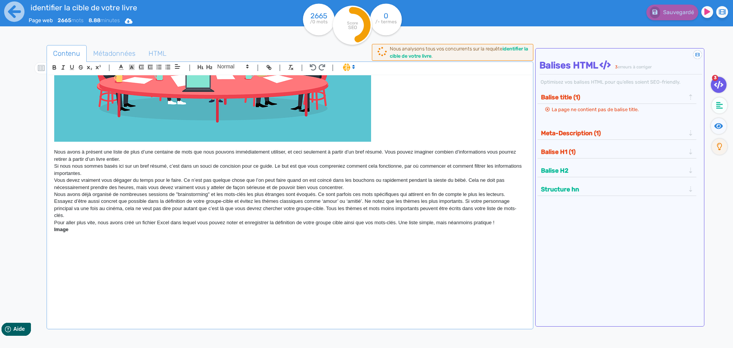
scroll to position [2231, 0]
